Goal: Learn about a topic: Learn about a topic

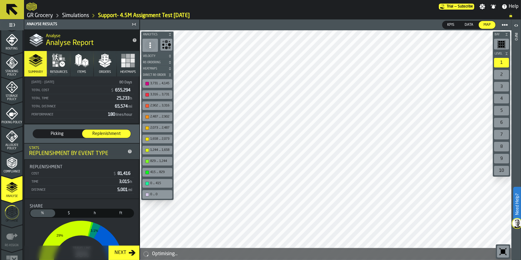
scroll to position [94, 0]
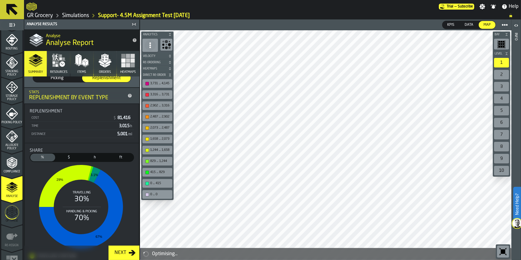
click at [46, 14] on link "GR Grocery" at bounding box center [40, 15] width 26 height 7
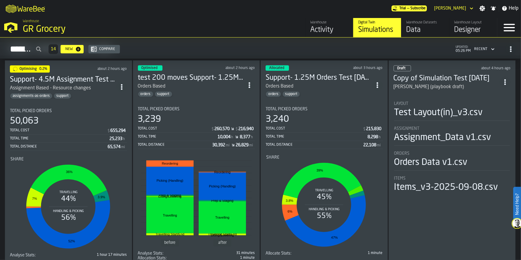
scroll to position [475, 0]
click at [436, 101] on div "Layout" at bounding box center [452, 103] width 116 height 5
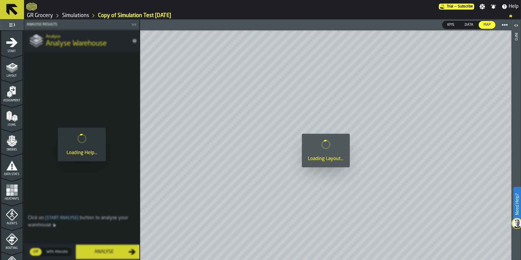
scroll to position [189, 0]
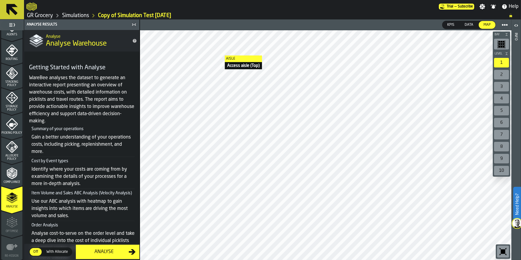
click at [76, 14] on link "Simulations" at bounding box center [75, 15] width 27 height 7
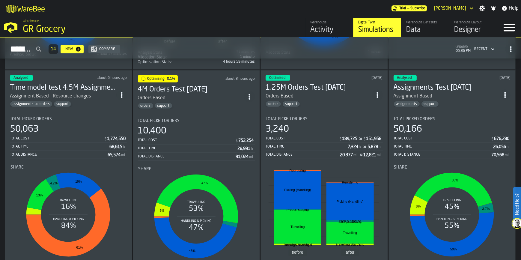
scroll to position [675, 0]
click at [179, 98] on div "Orders Based" at bounding box center [191, 97] width 106 height 7
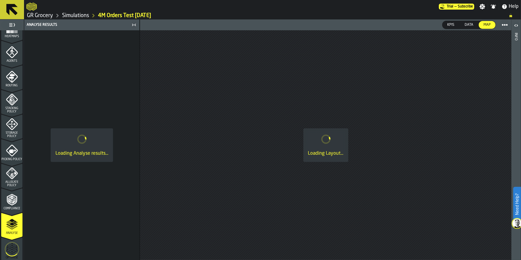
scroll to position [174, 0]
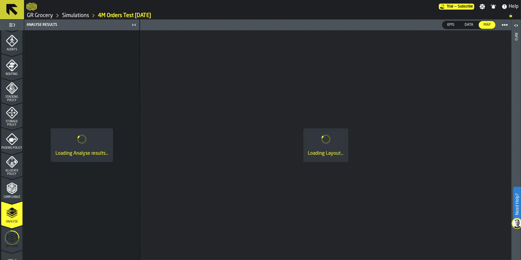
click at [12, 211] on polygon "menu Analyse" at bounding box center [12, 212] width 6 height 3
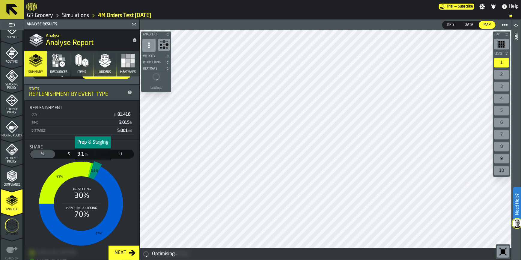
scroll to position [0, 0]
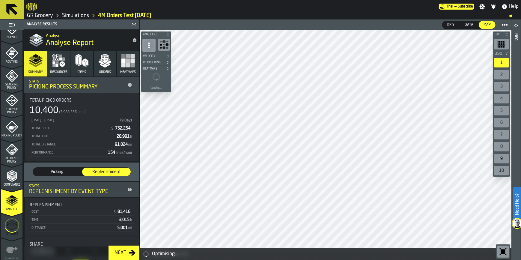
click at [70, 170] on span "Picking" at bounding box center [57, 172] width 44 height 6
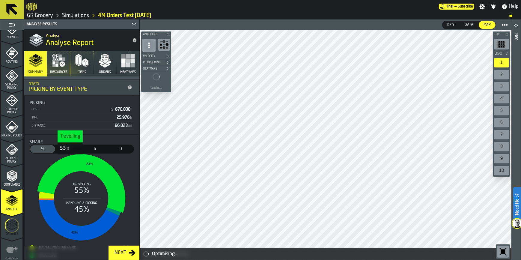
scroll to position [102, 0]
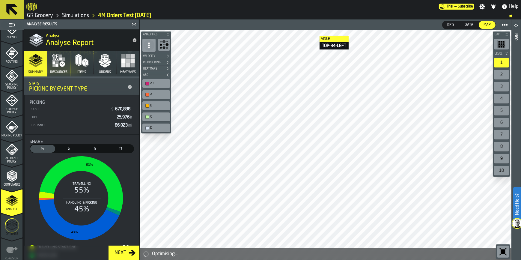
click at [126, 60] on rect "button" at bounding box center [128, 60] width 4 height 4
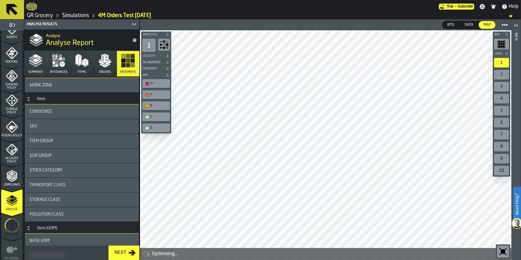
click at [149, 105] on div "B" at bounding box center [155, 105] width 25 height 6
click at [152, 106] on div "B" at bounding box center [159, 106] width 18 height 4
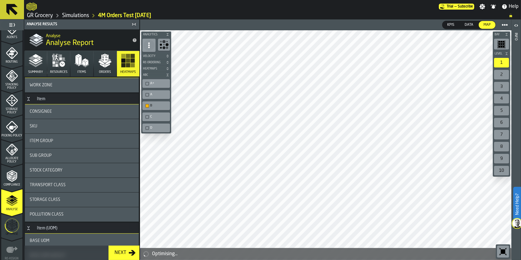
click at [152, 102] on div "B" at bounding box center [156, 105] width 28 height 9
click at [159, 82] on div "A+" at bounding box center [159, 83] width 18 height 4
click at [154, 96] on div "A" at bounding box center [159, 95] width 18 height 4
click at [152, 105] on div "B" at bounding box center [159, 106] width 18 height 4
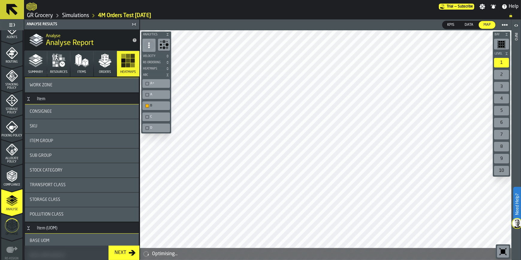
click at [157, 96] on div "A" at bounding box center [159, 95] width 18 height 4
click at [156, 84] on div "A+" at bounding box center [159, 83] width 18 height 4
